Goal: Transaction & Acquisition: Subscribe to service/newsletter

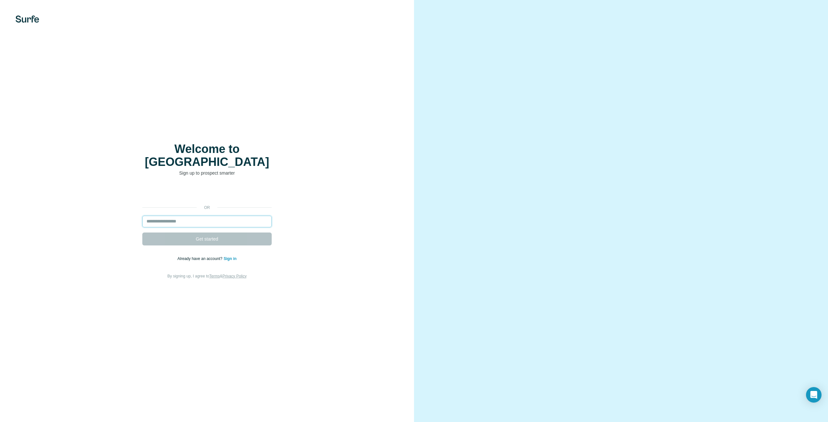
click at [214, 216] on input "email" at bounding box center [206, 222] width 129 height 12
type input "**********"
click at [226, 234] on button "Get started" at bounding box center [206, 239] width 129 height 13
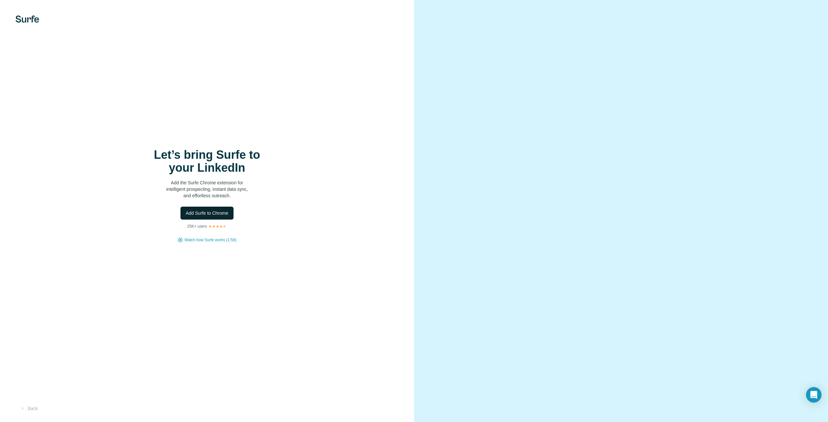
click at [222, 215] on span "Add Surfe to Chrome" at bounding box center [207, 213] width 43 height 6
click at [209, 214] on span "Add Surfe to Chrome" at bounding box center [207, 213] width 43 height 6
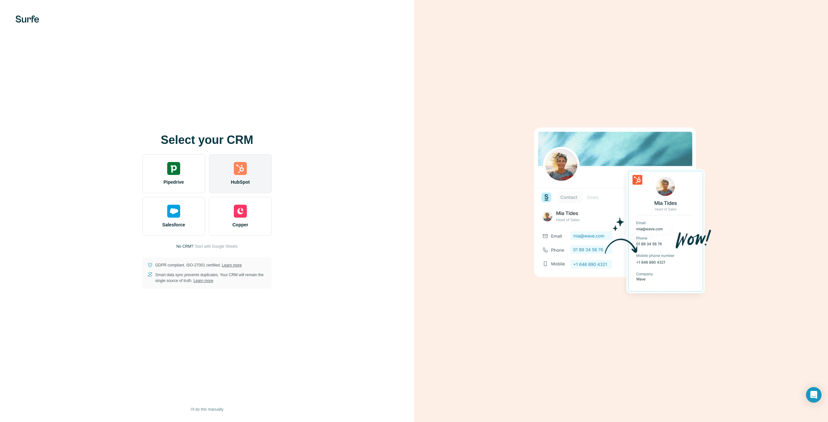
click at [253, 173] on div "HubSpot" at bounding box center [240, 173] width 63 height 39
click at [244, 176] on div "HubSpot" at bounding box center [240, 173] width 63 height 39
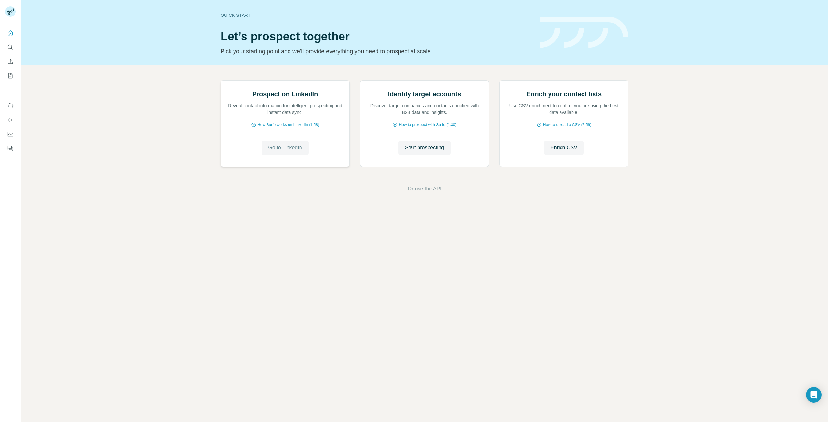
click at [284, 152] on span "Go to LinkedIn" at bounding box center [285, 148] width 34 height 8
click at [276, 128] on span "How Surfe works on LinkedIn (1:58)" at bounding box center [288, 125] width 62 height 6
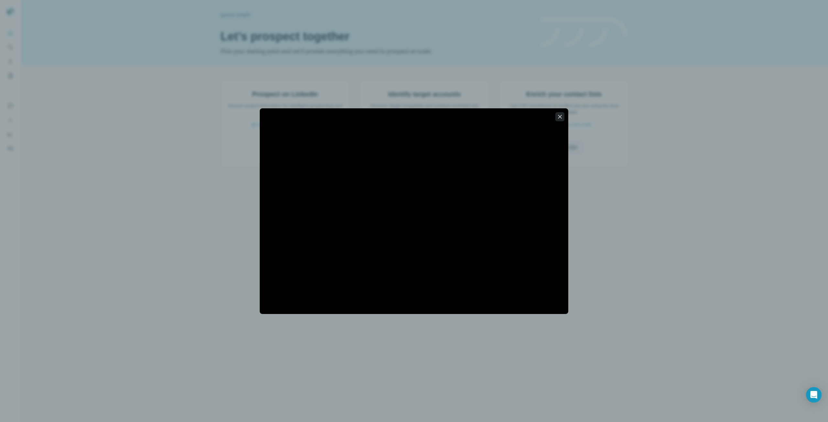
click at [559, 117] on icon "button" at bounding box center [560, 117] width 6 height 6
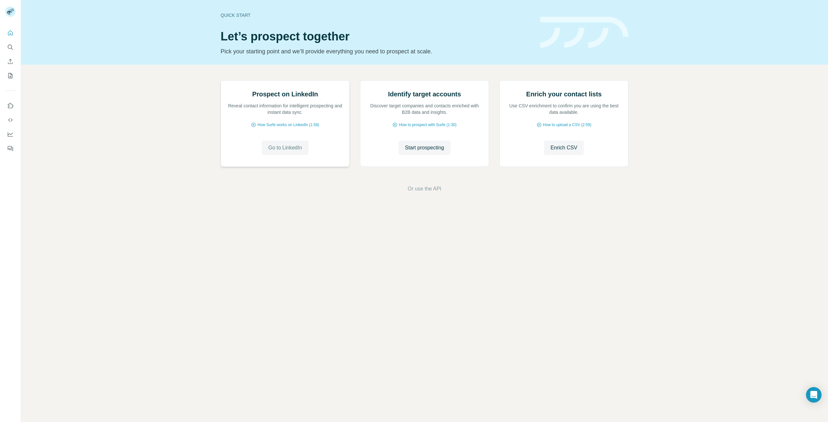
click at [288, 152] on span "Go to LinkedIn" at bounding box center [285, 148] width 34 height 8
click at [11, 37] on button "Quick start" at bounding box center [10, 33] width 10 height 12
click at [13, 75] on icon "My lists" at bounding box center [10, 75] width 6 height 6
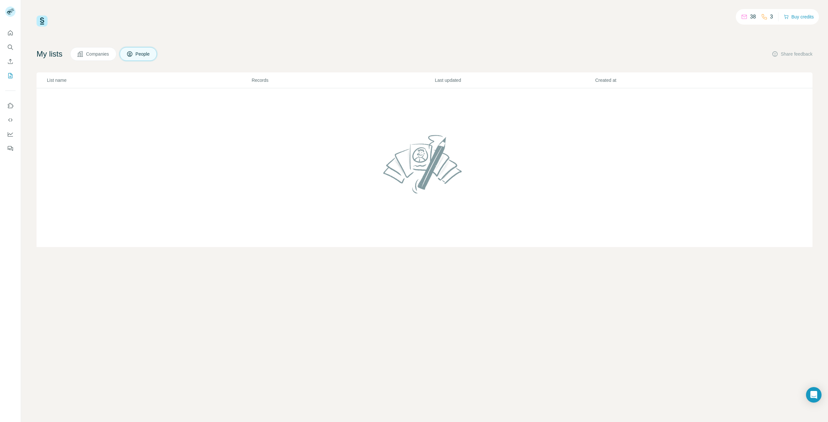
click at [139, 53] on button "People" at bounding box center [139, 54] width 38 height 14
click at [109, 54] on span "Companies" at bounding box center [98, 54] width 24 height 6
click at [131, 54] on icon at bounding box center [129, 55] width 3 height 4
